Goal: Information Seeking & Learning: Check status

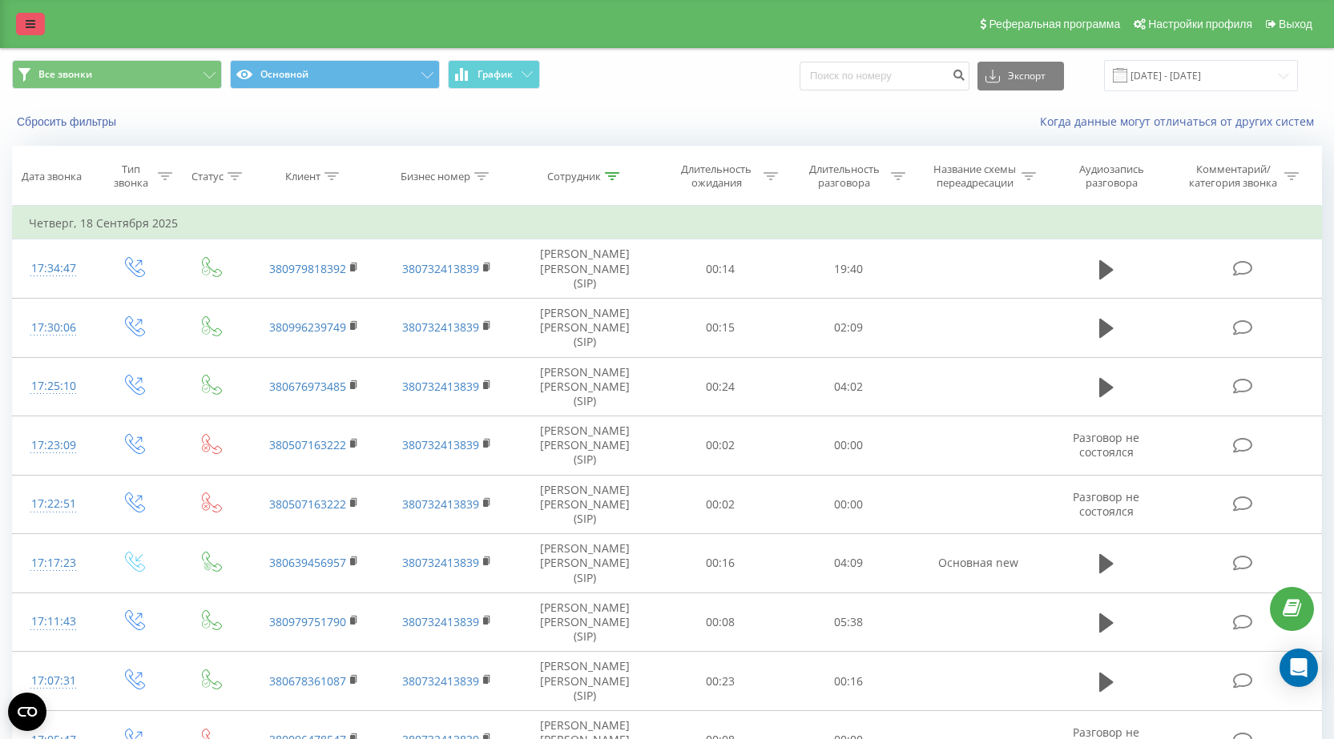
click at [27, 21] on icon at bounding box center [31, 23] width 10 height 11
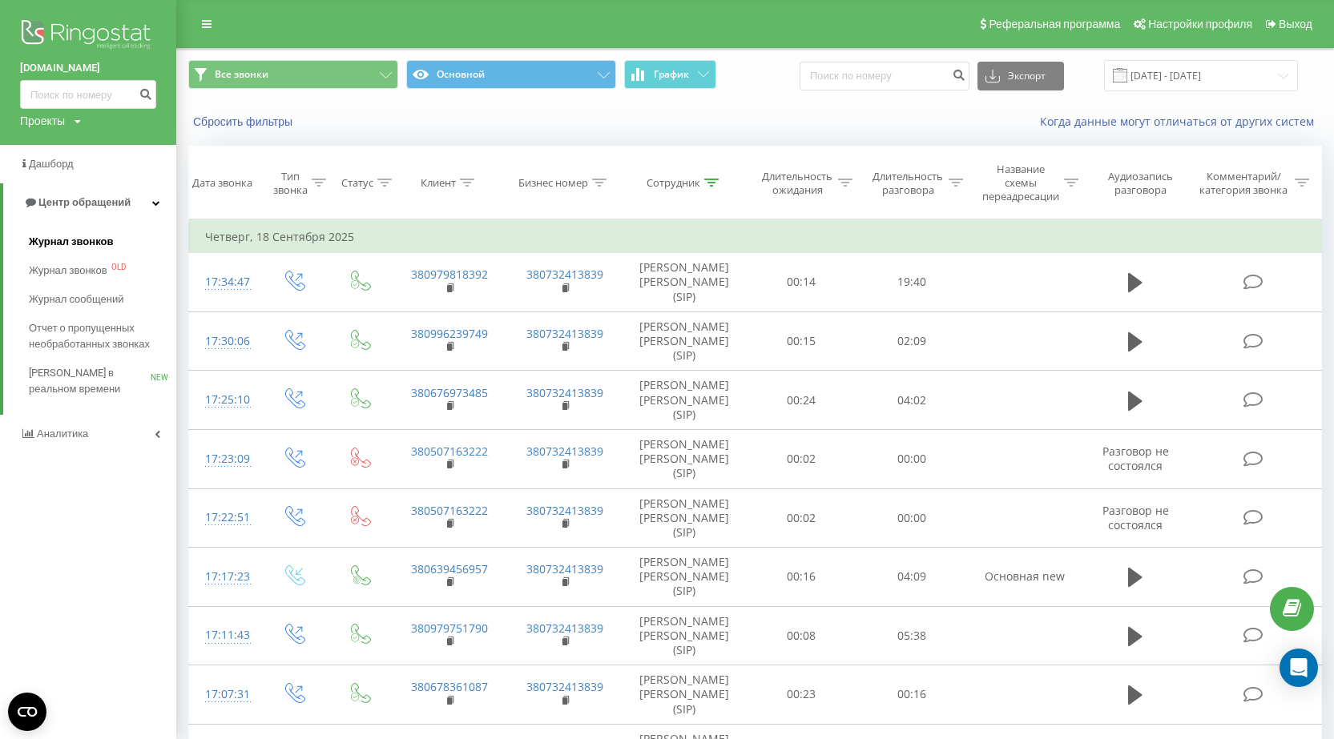
click at [68, 244] on span "Журнал звонков" at bounding box center [71, 242] width 84 height 16
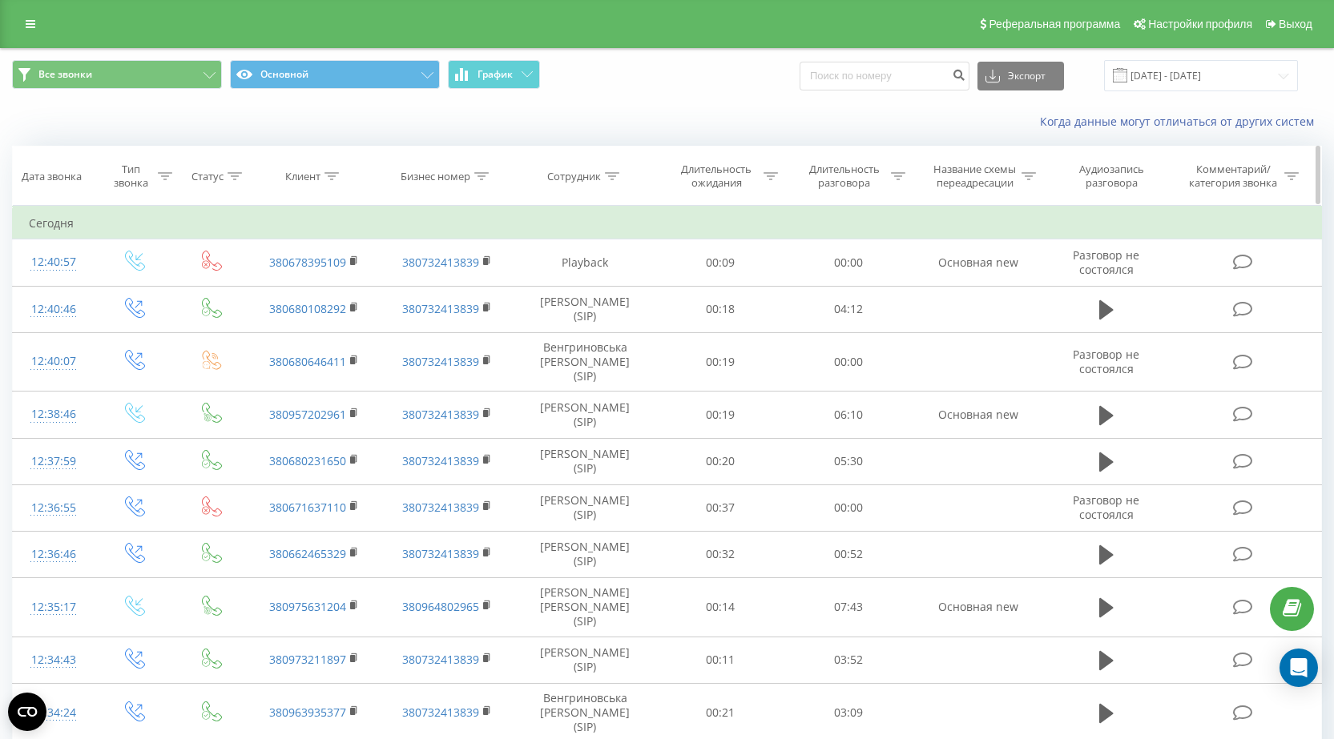
click at [599, 180] on div "Сотрудник" at bounding box center [574, 177] width 54 height 14
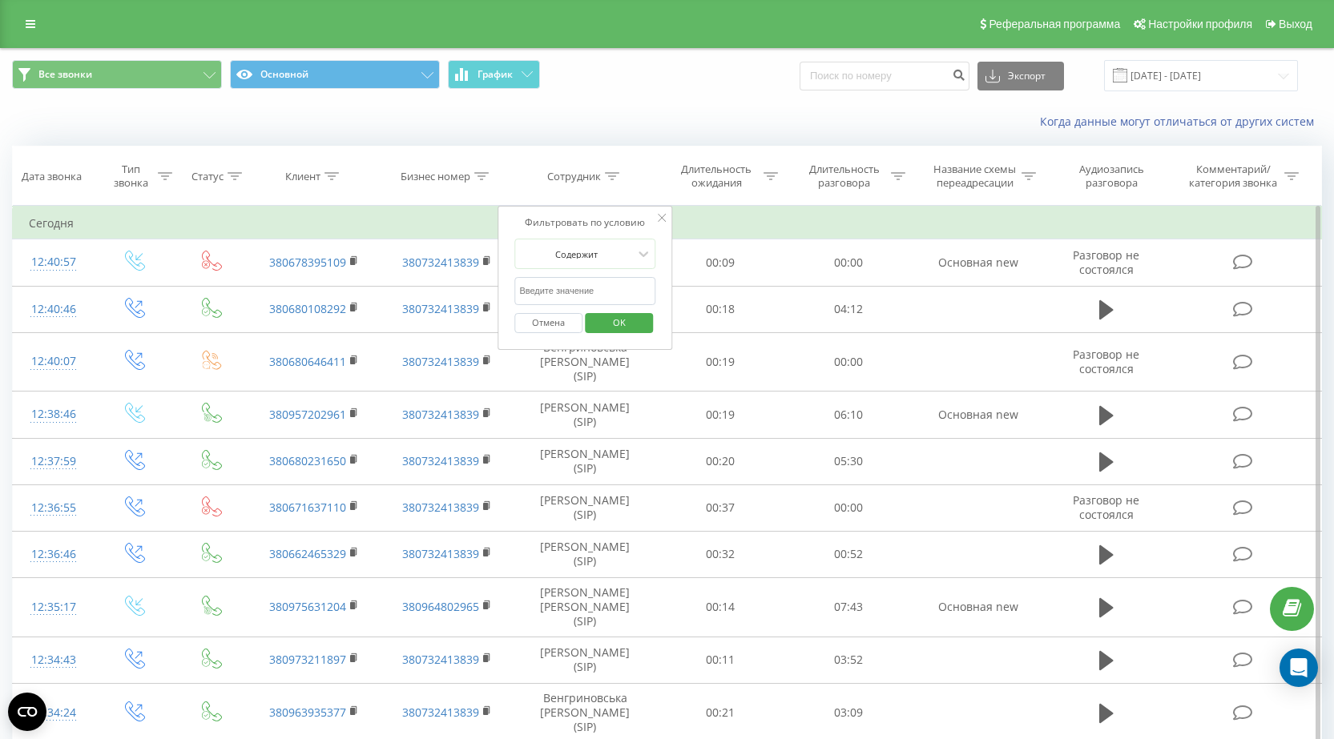
click at [581, 284] on input "text" at bounding box center [584, 291] width 141 height 28
type input "[PERSON_NAME]"
click at [621, 328] on span "OK" at bounding box center [619, 322] width 45 height 25
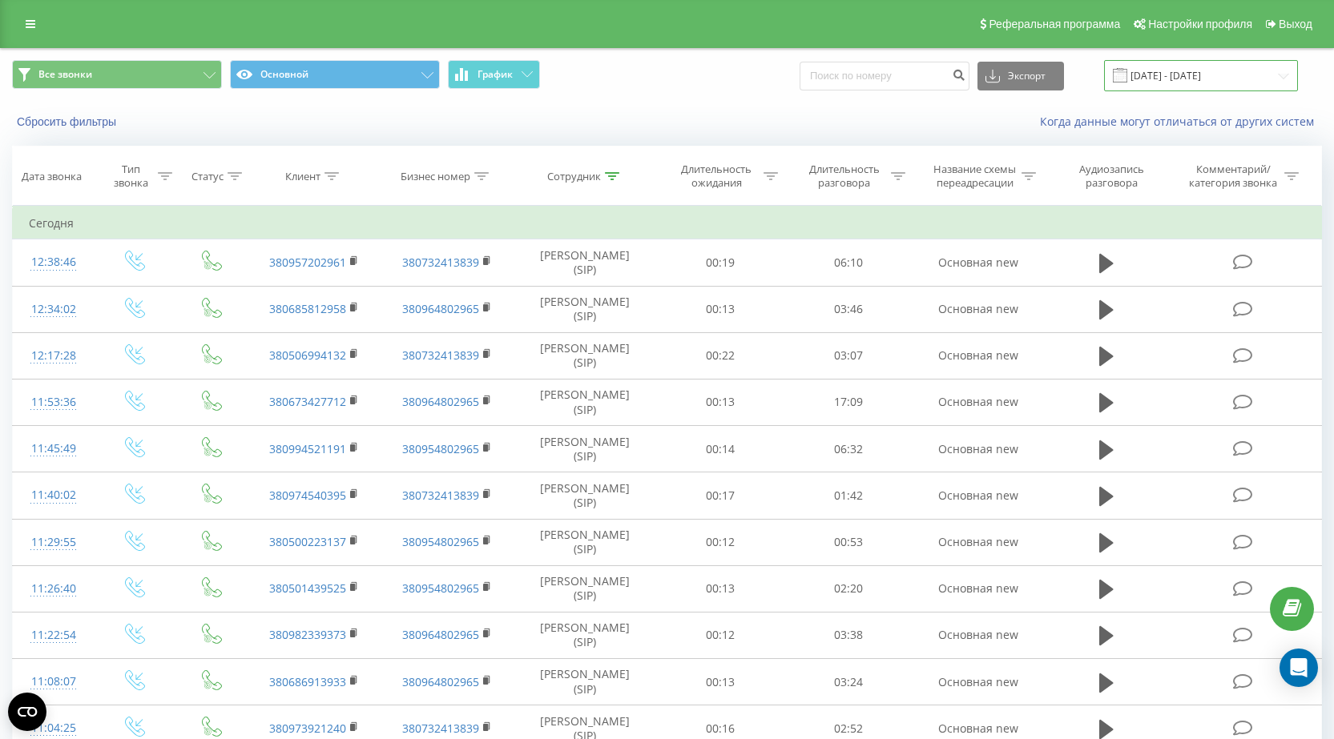
click at [1176, 76] on input "[DATE] - [DATE]" at bounding box center [1201, 75] width 194 height 31
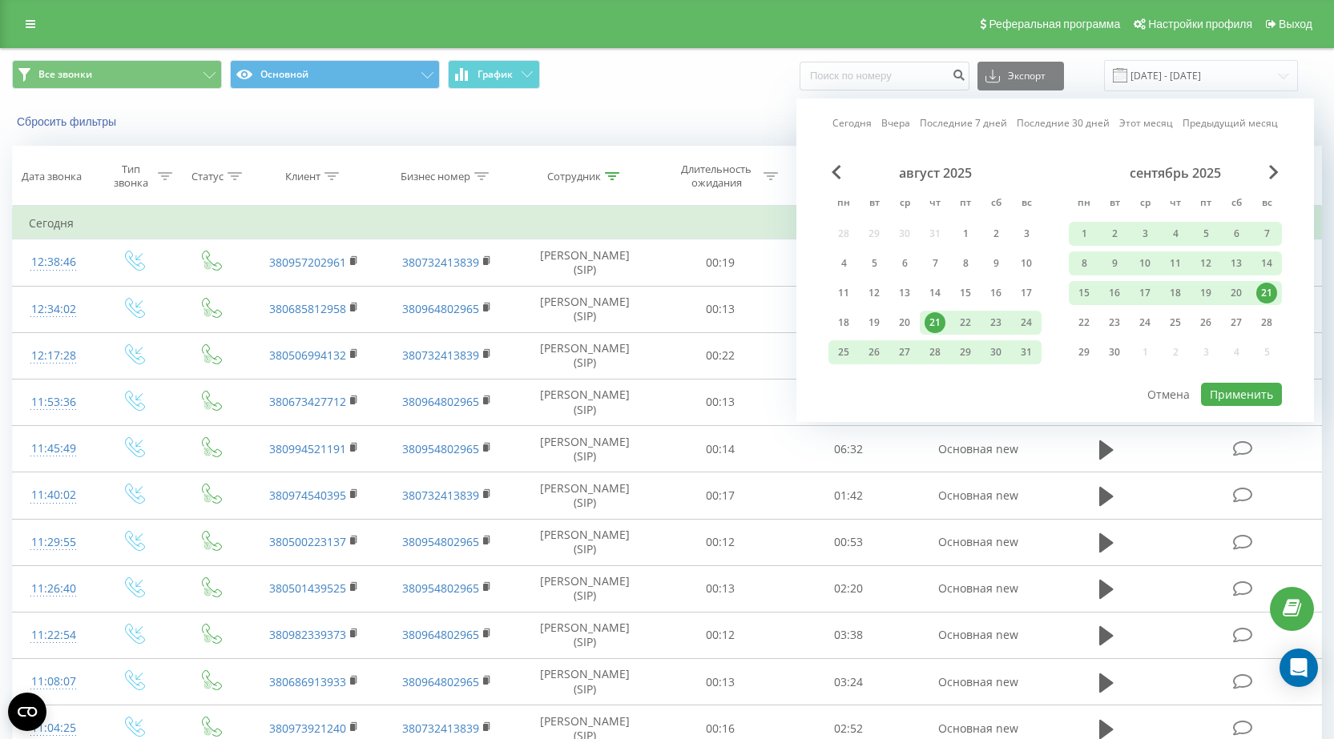
click at [1267, 290] on div "21" at bounding box center [1266, 293] width 21 height 21
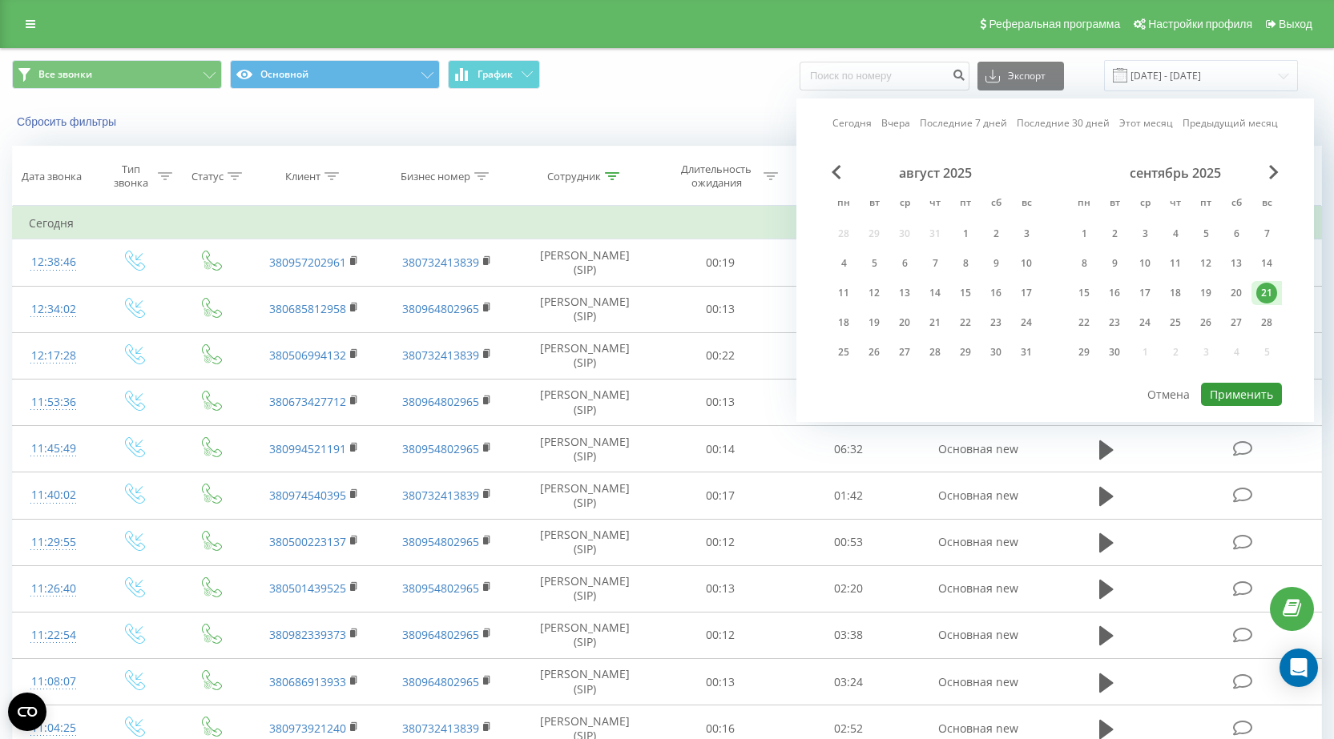
click at [1233, 393] on button "Применить" at bounding box center [1241, 394] width 81 height 23
type input "[DATE] - [DATE]"
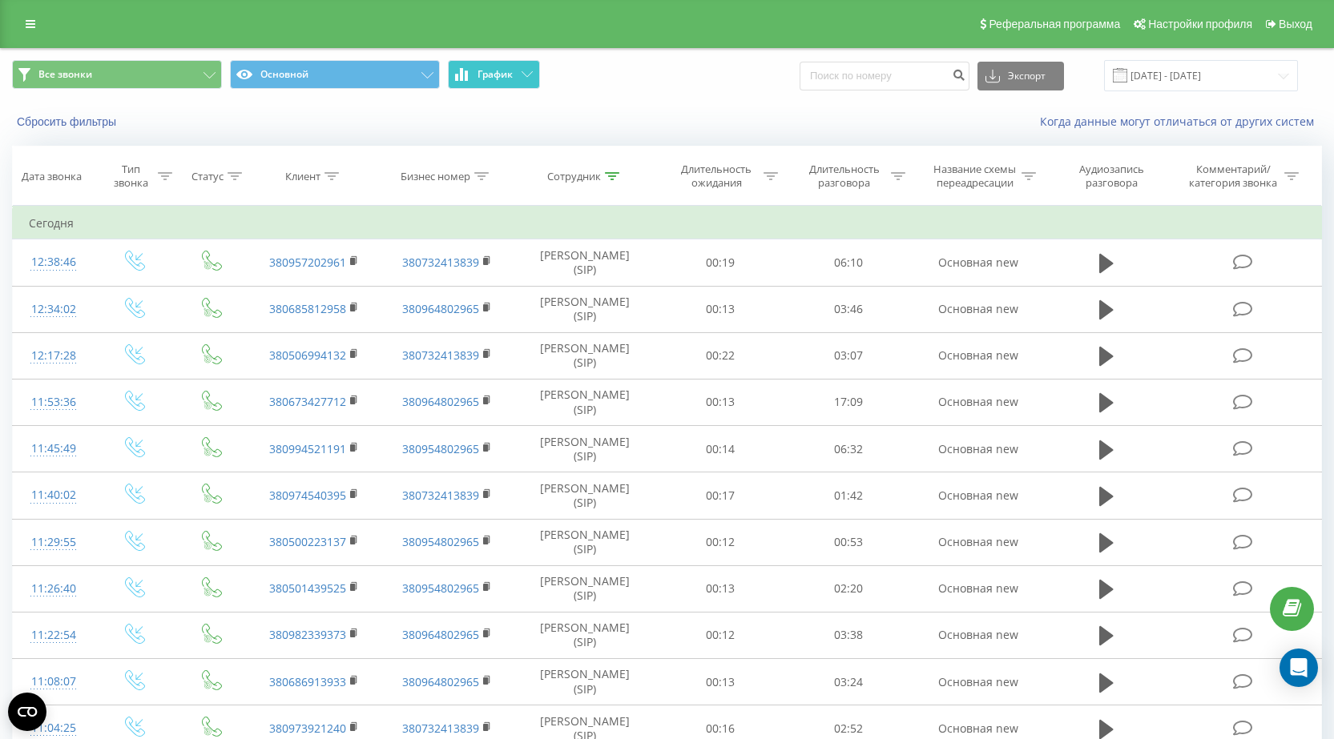
click at [533, 74] on button "График" at bounding box center [494, 74] width 92 height 29
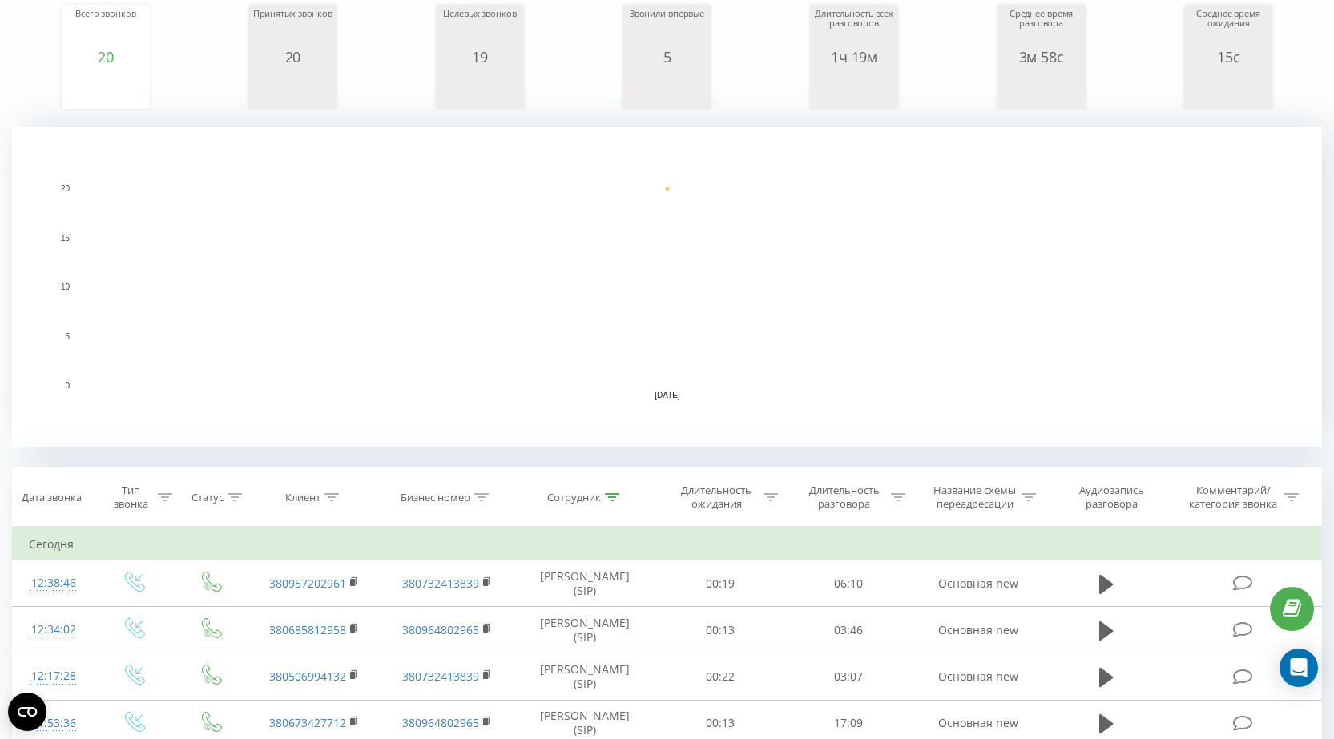
scroll to position [240, 0]
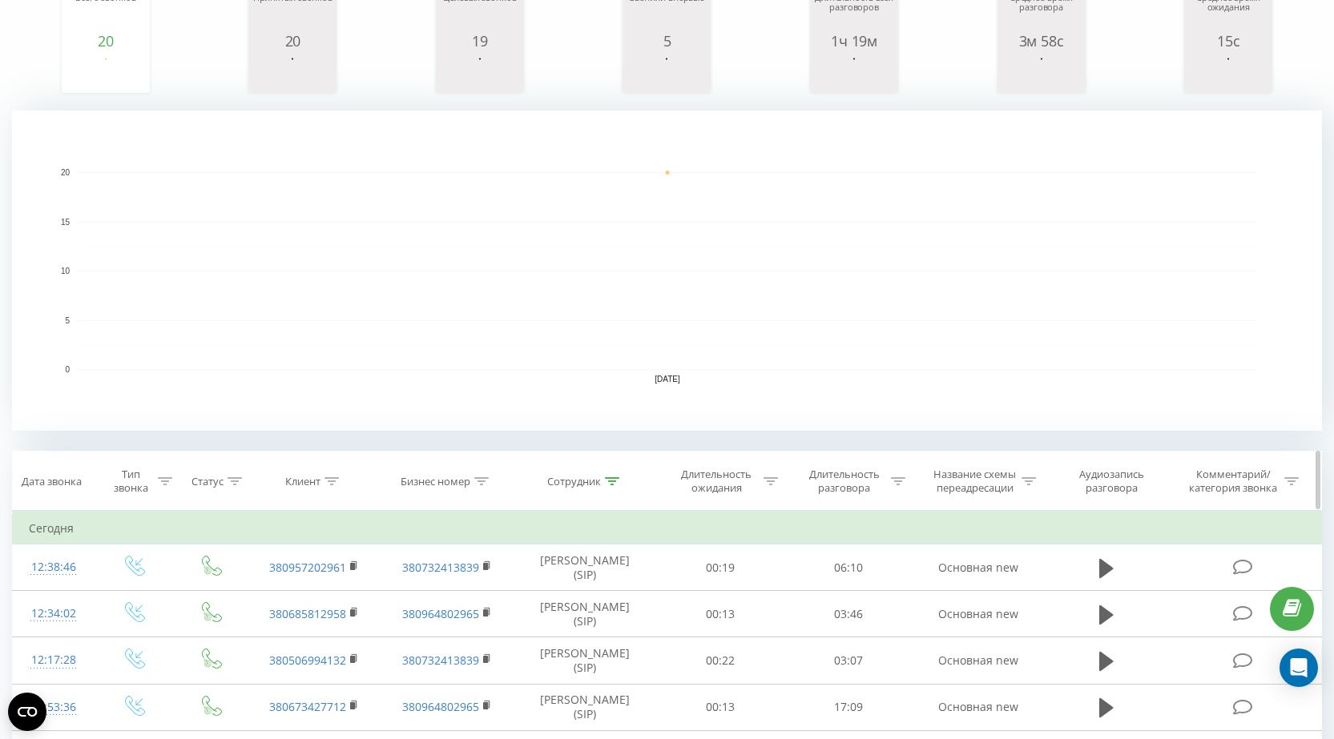
click at [613, 484] on icon at bounding box center [612, 481] width 14 height 8
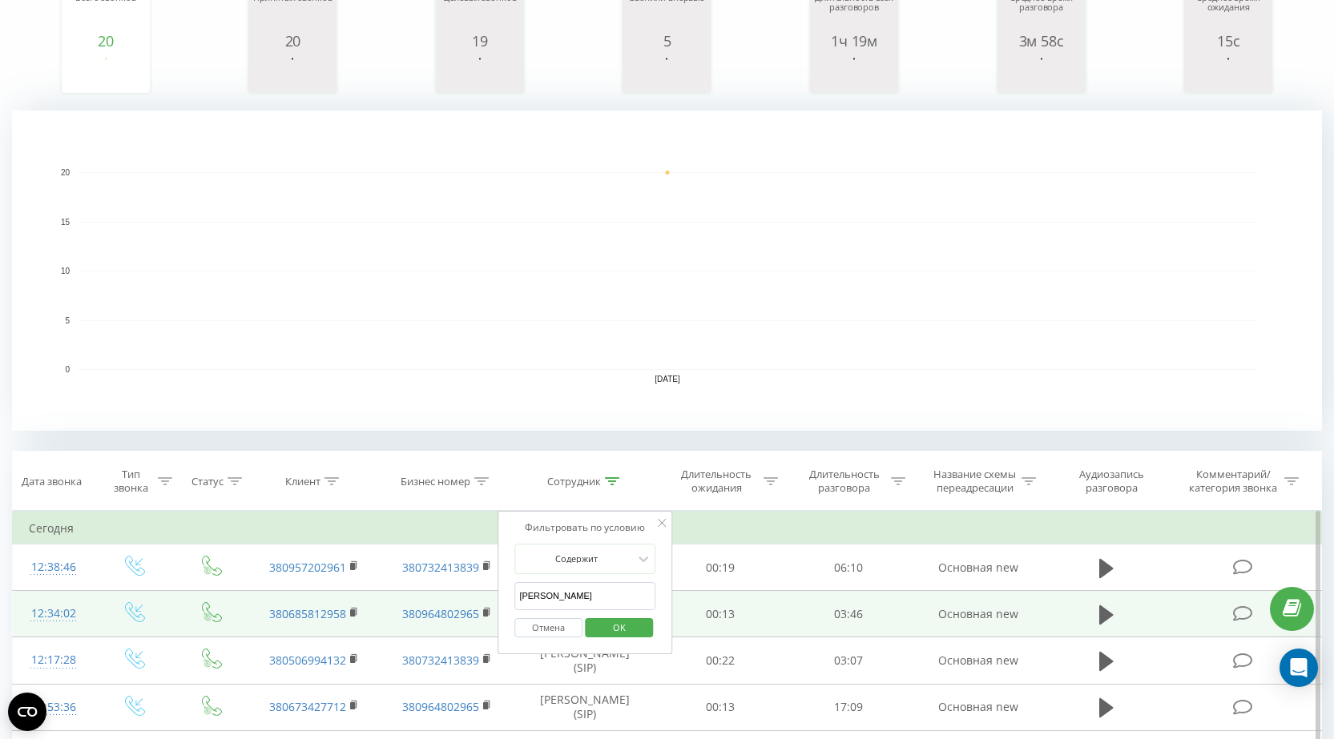
drag, startPoint x: 566, startPoint y: 597, endPoint x: 494, endPoint y: 597, distance: 71.3
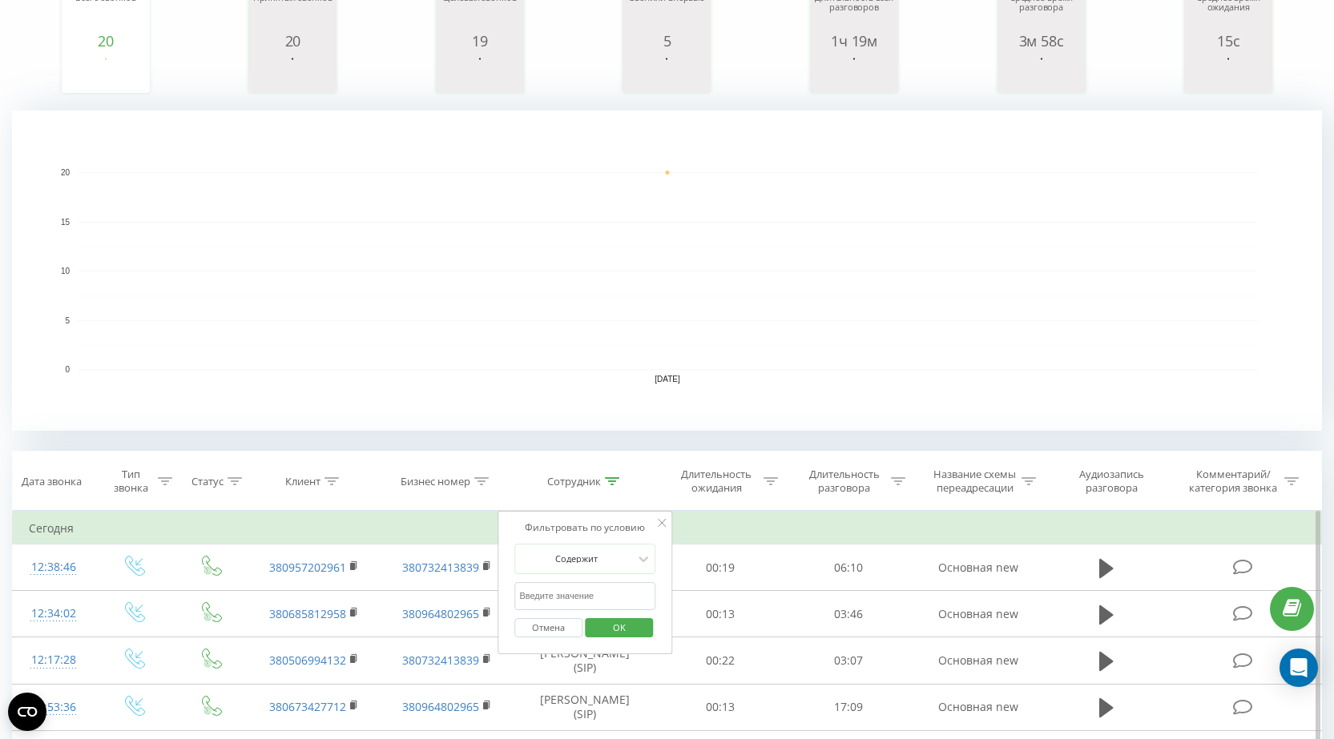
click at [610, 595] on input "text" at bounding box center [584, 596] width 141 height 28
click at [607, 631] on span "OK" at bounding box center [619, 627] width 45 height 25
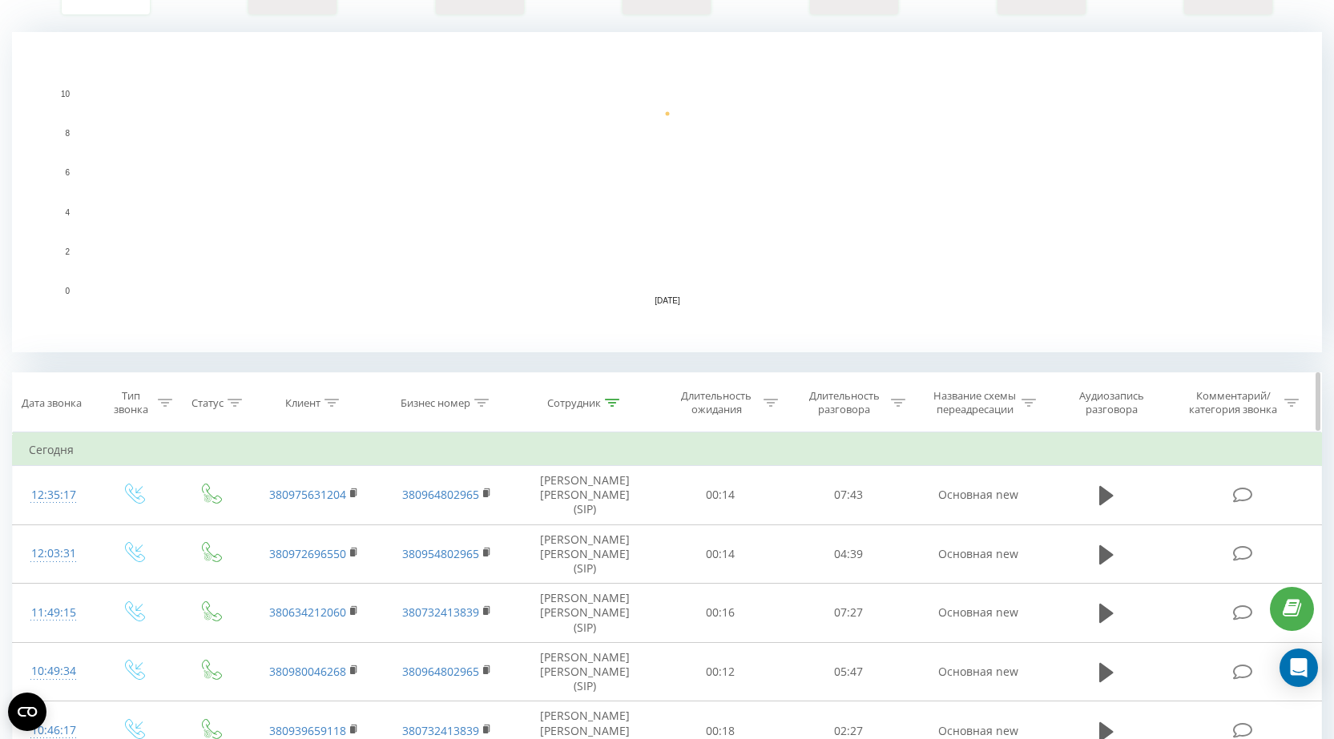
scroll to position [320, 0]
click at [614, 402] on icon at bounding box center [612, 401] width 14 height 8
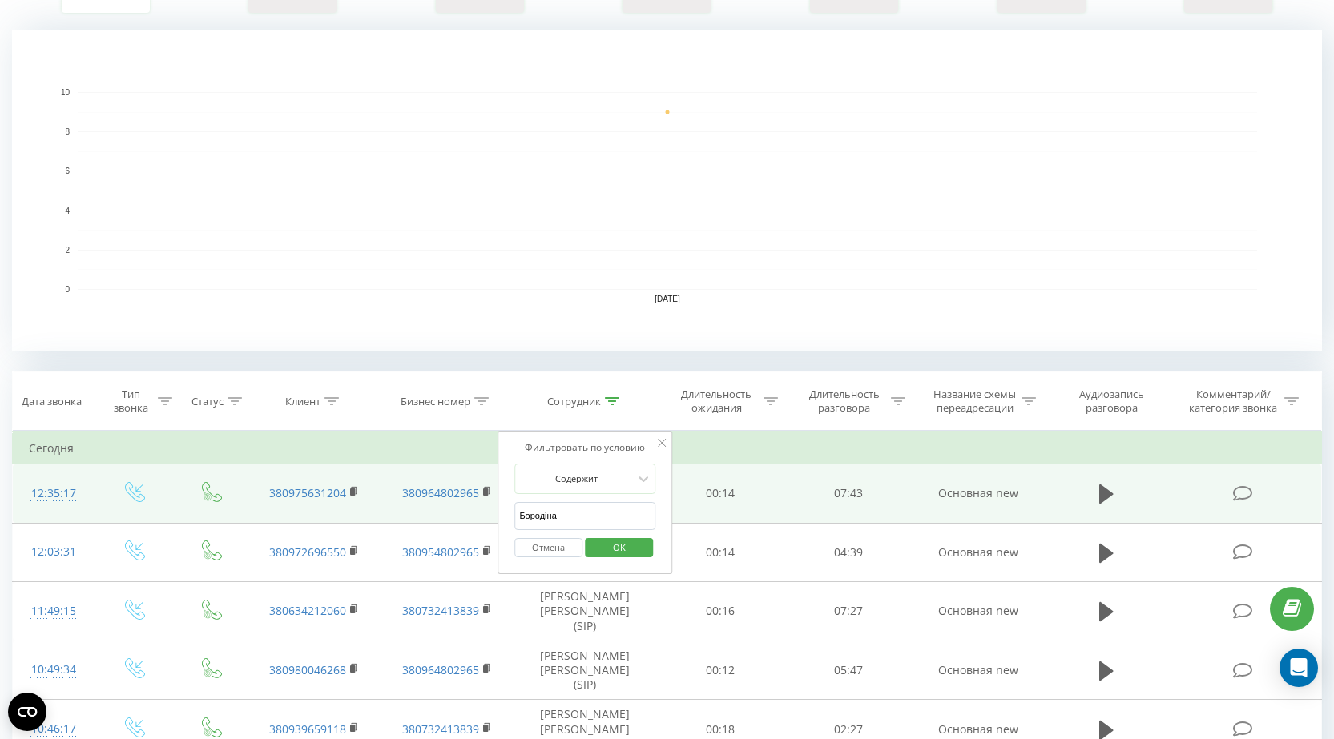
drag, startPoint x: 574, startPoint y: 516, endPoint x: 471, endPoint y: 514, distance: 103.4
click at [471, 514] on table "Фильтровать по условию Равно Введите значение Отмена OK Фильтровать по условию …" at bounding box center [667, 713] width 1310 height 564
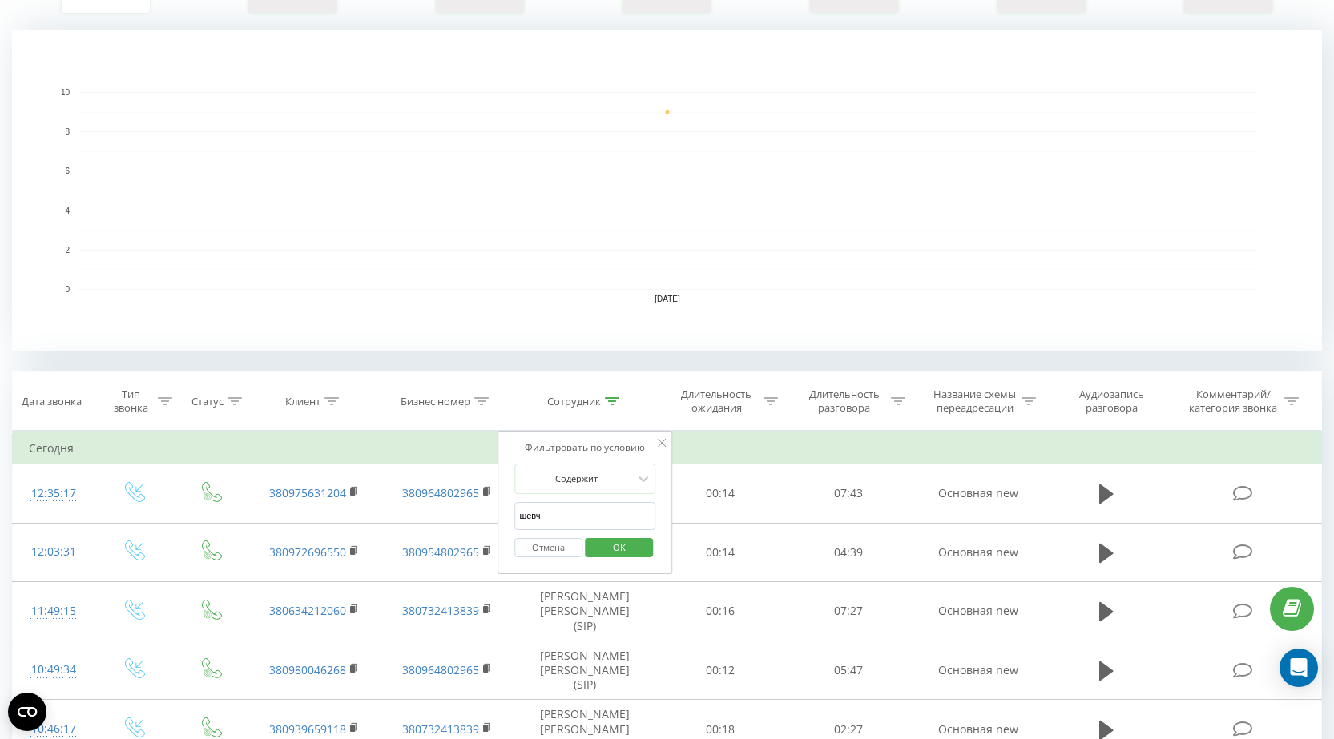
type input "[PERSON_NAME]"
click at [627, 546] on span "OK" at bounding box center [619, 547] width 45 height 25
